Goal: Navigation & Orientation: Find specific page/section

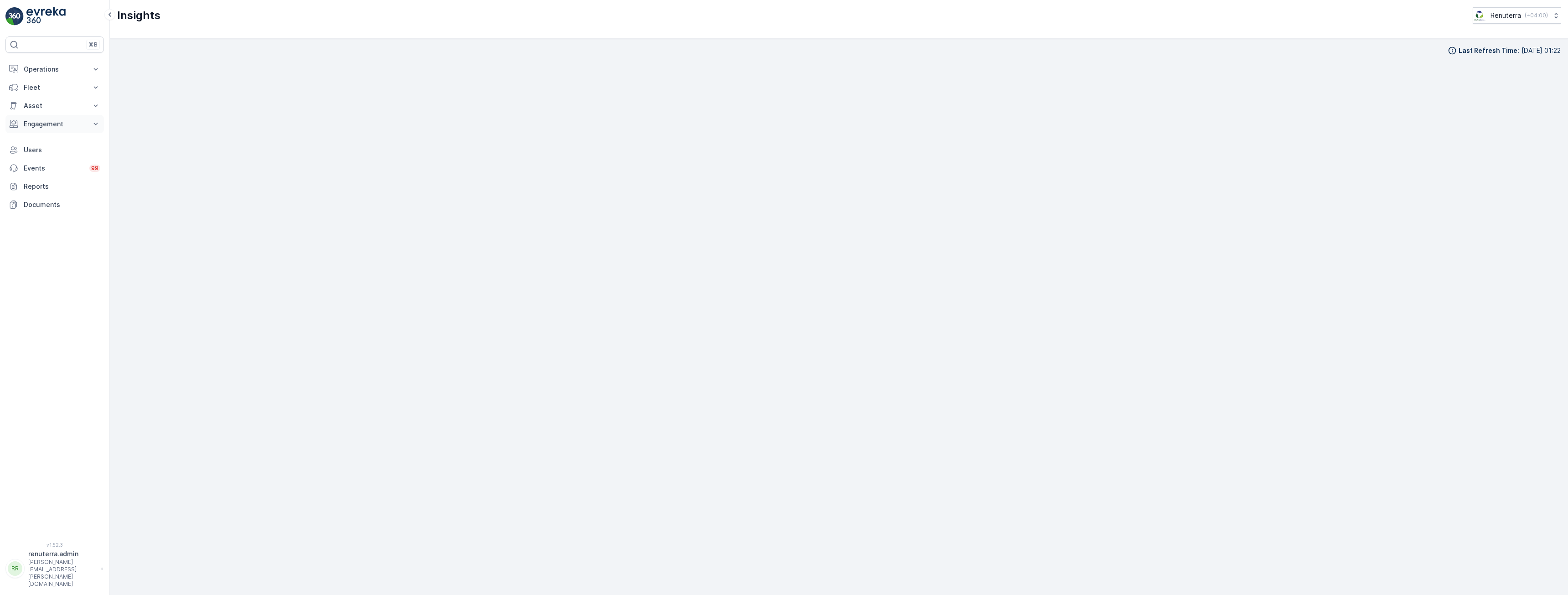
click at [42, 128] on p "Engagement" at bounding box center [55, 123] width 62 height 9
click at [40, 154] on p "Entities" at bounding box center [34, 152] width 23 height 9
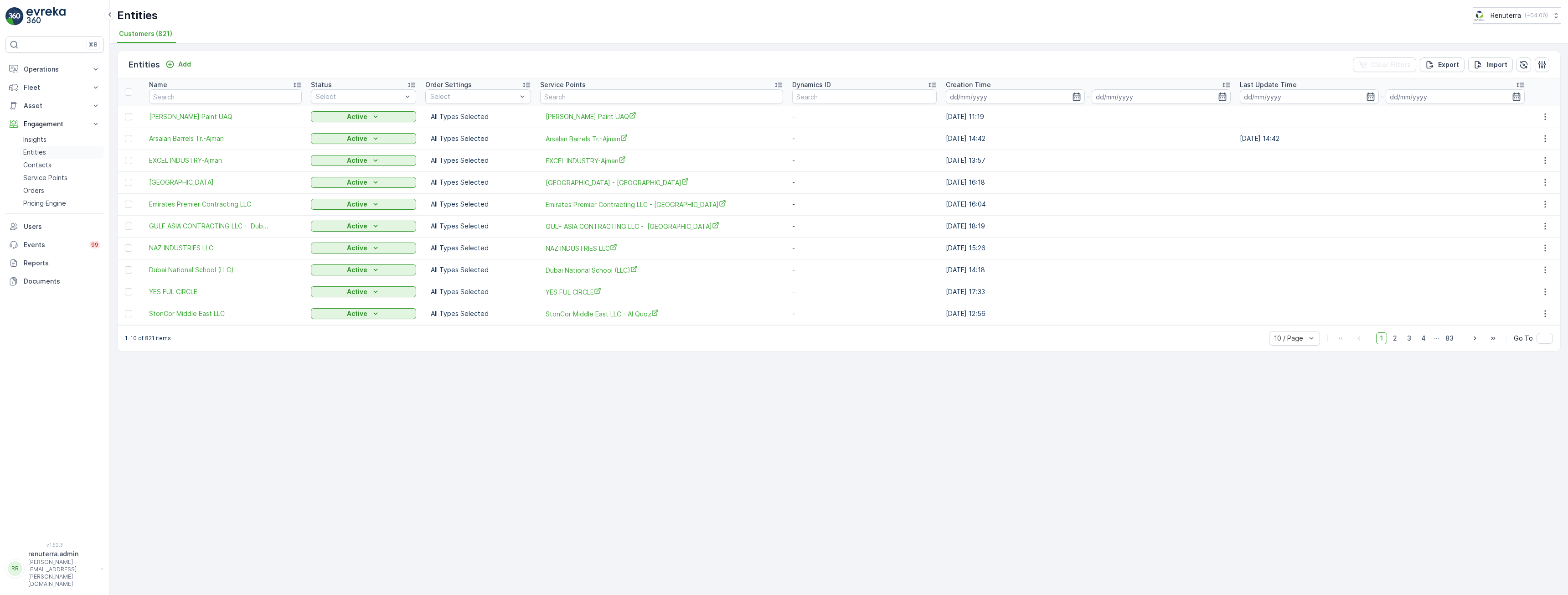
click at [38, 154] on p "Entities" at bounding box center [34, 152] width 23 height 9
click at [27, 142] on p "Insights" at bounding box center [34, 139] width 23 height 9
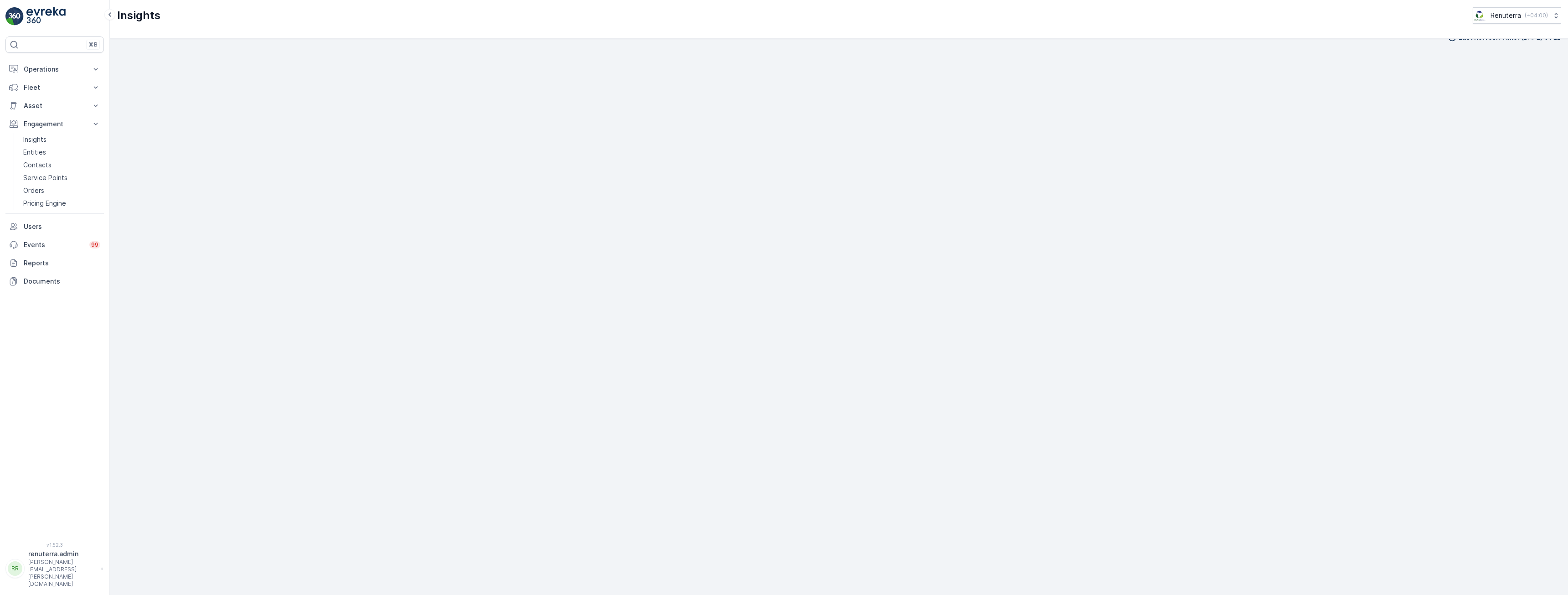
scroll to position [18, 0]
